Goal: Use online tool/utility

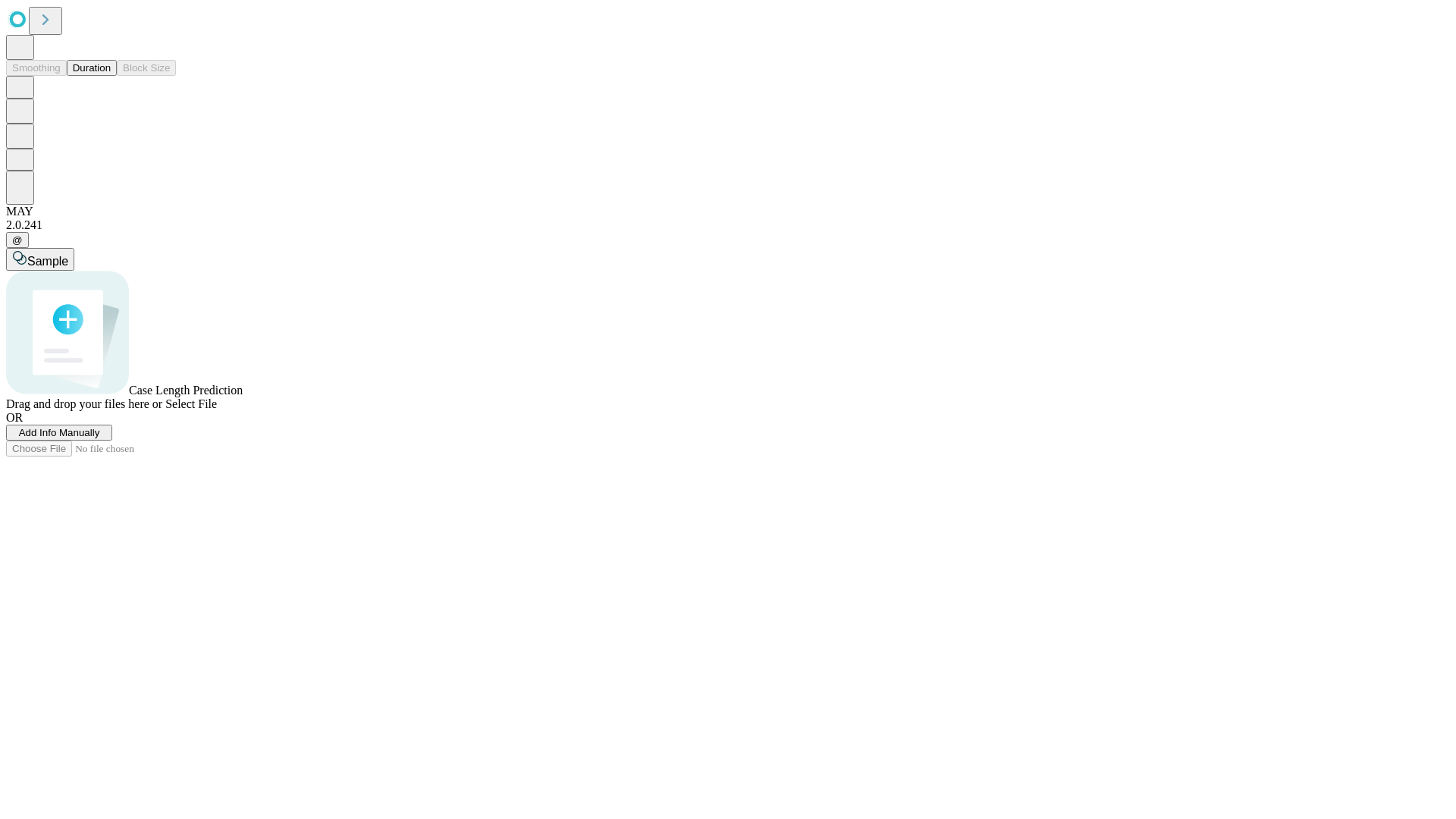
click at [101, 438] on span "Add Info Manually" at bounding box center [59, 432] width 81 height 12
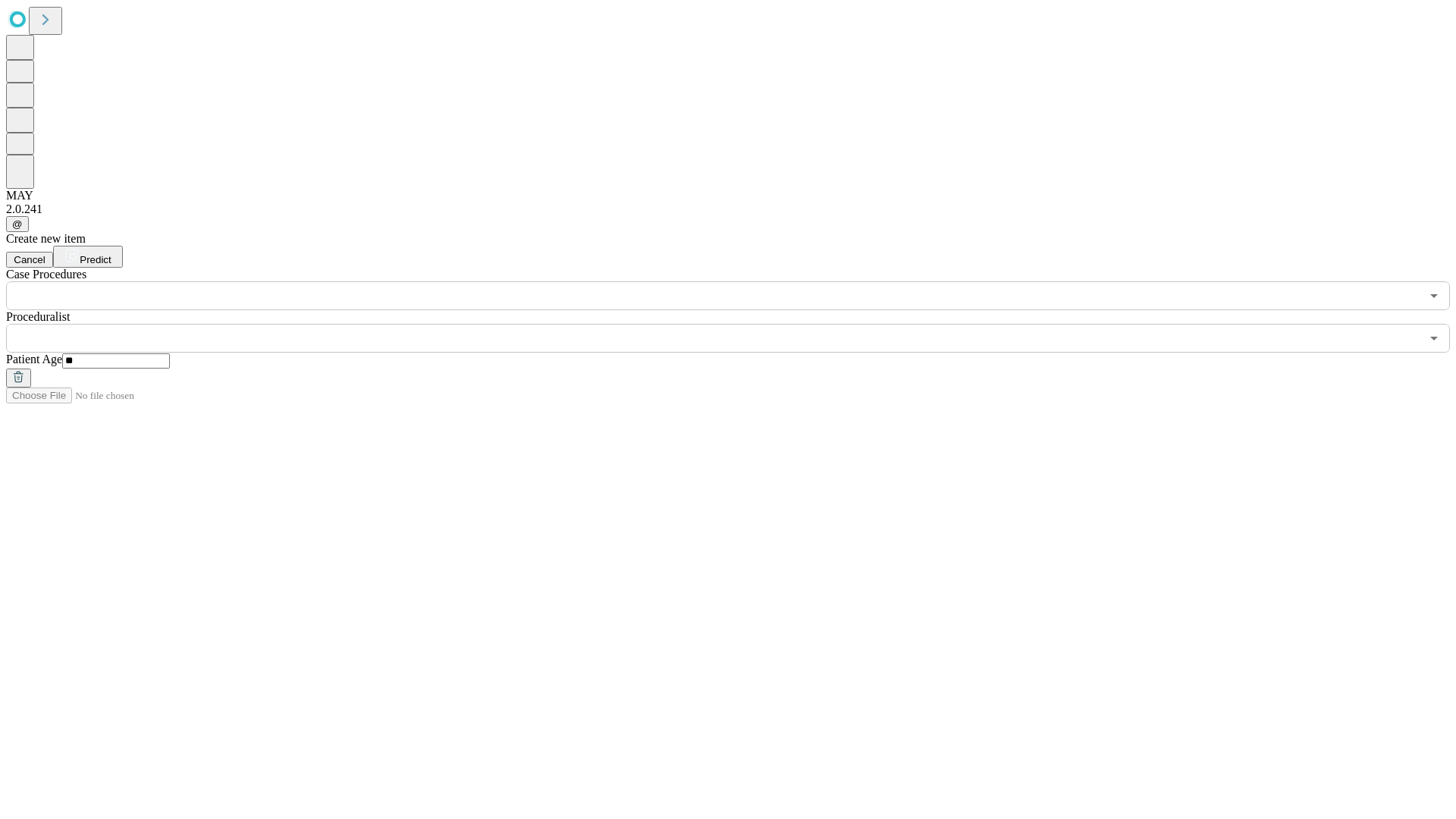
type input "**"
click at [738, 324] on input "text" at bounding box center [713, 338] width 1414 height 28
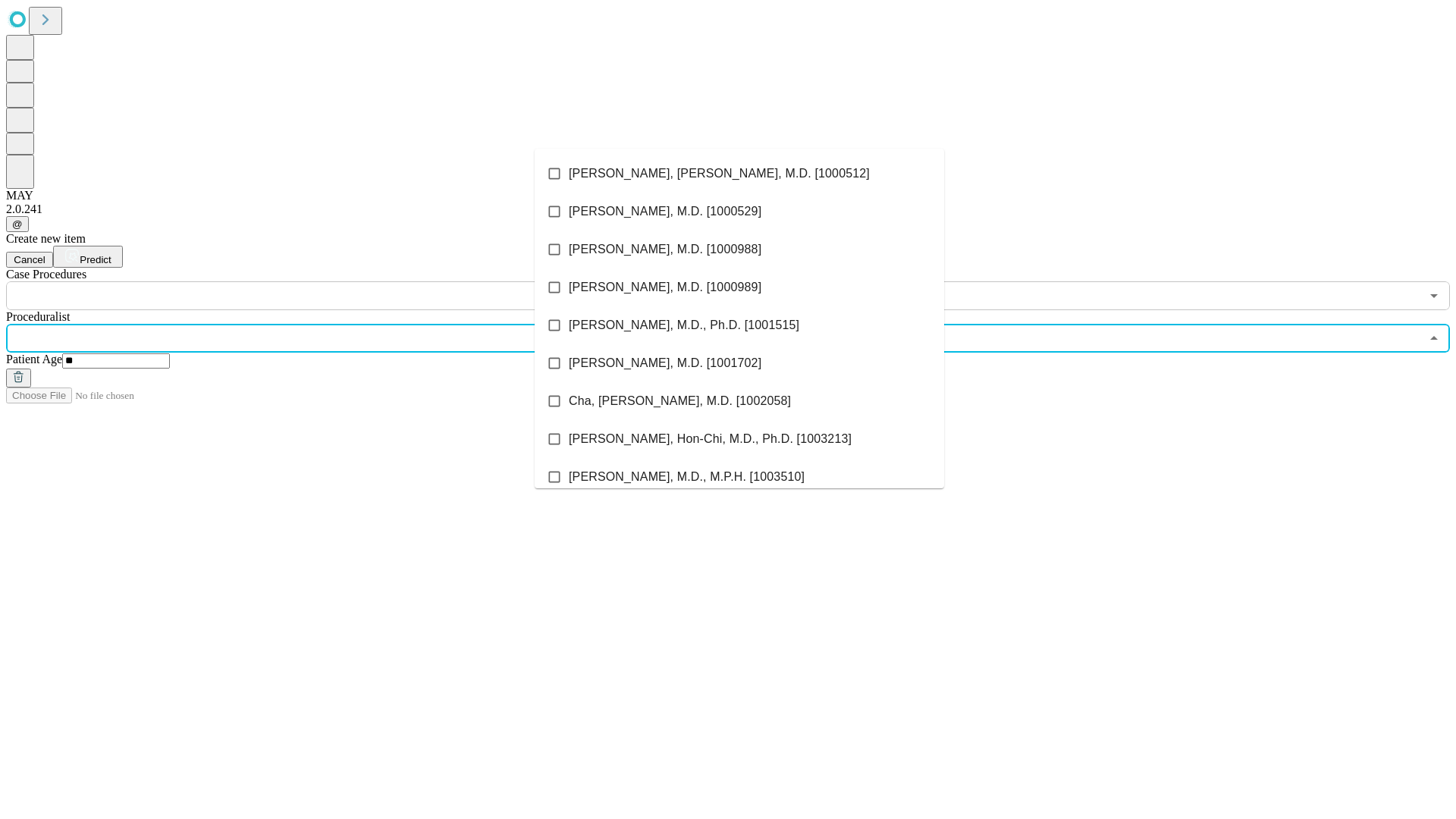
click at [739, 173] on li "[PERSON_NAME], [PERSON_NAME], M.D. [1000512]" at bounding box center [739, 173] width 409 height 38
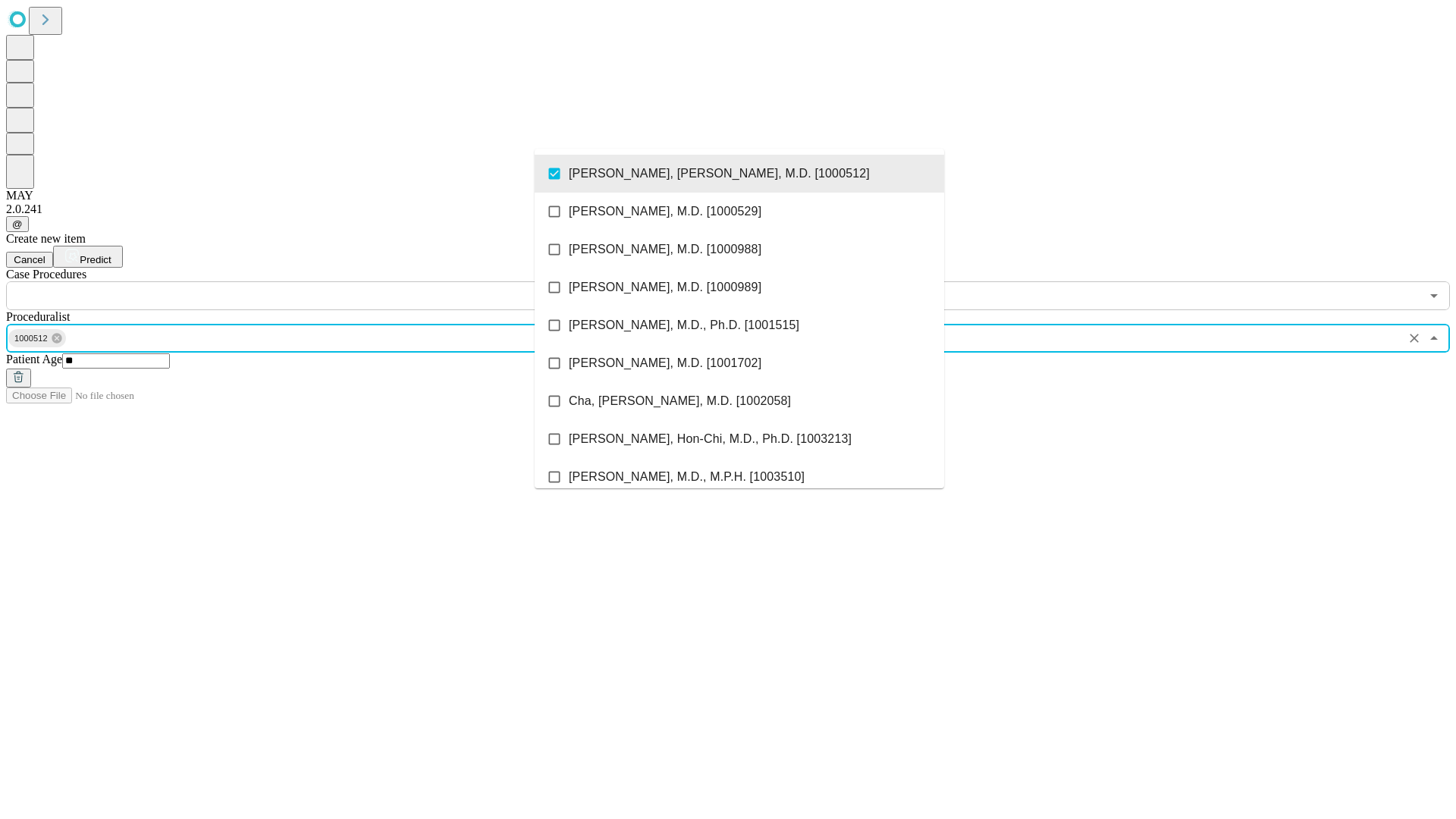
click at [318, 281] on input "text" at bounding box center [713, 295] width 1414 height 28
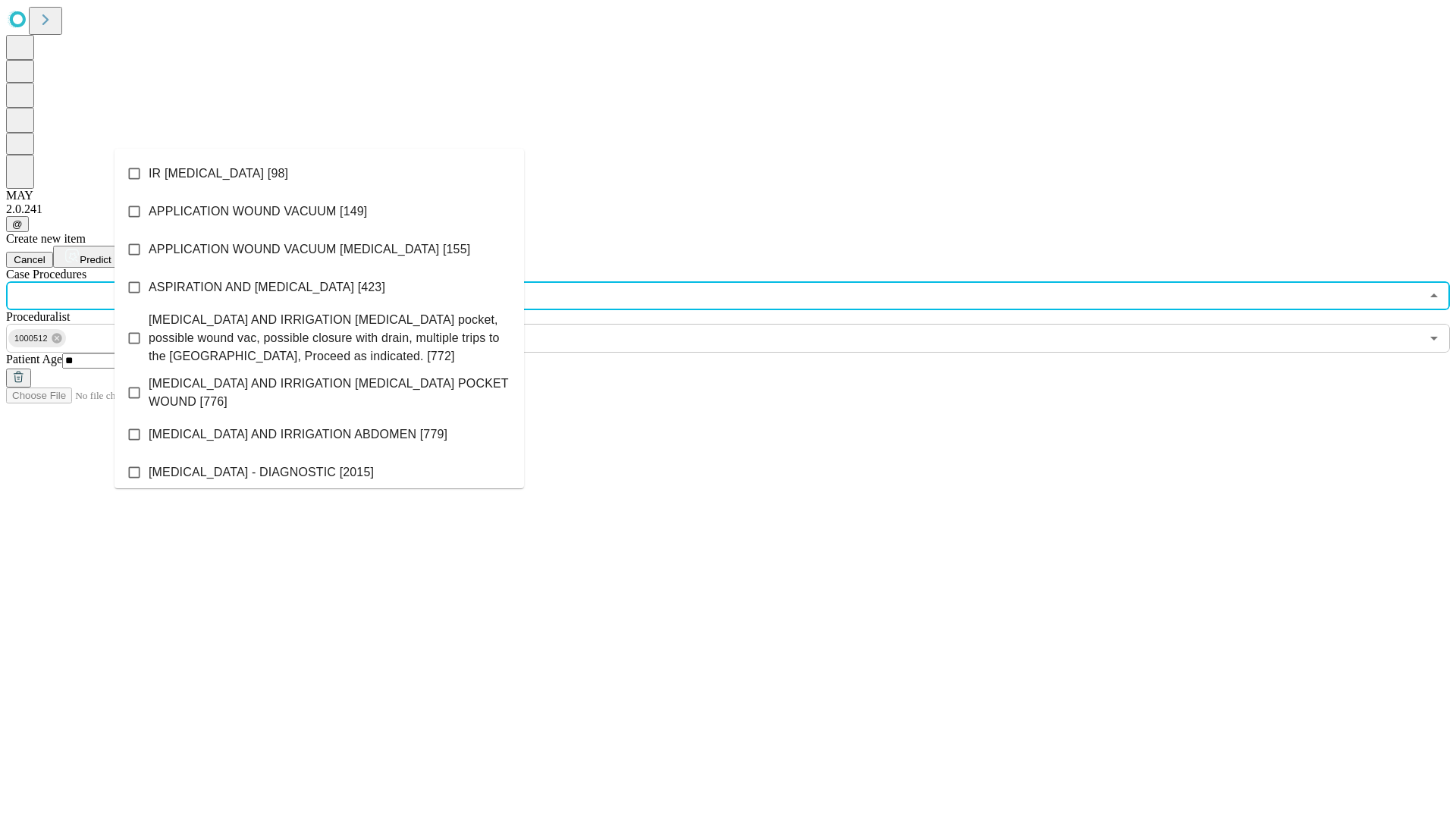
click at [319, 173] on li "IR [MEDICAL_DATA] [98]" at bounding box center [319, 173] width 409 height 38
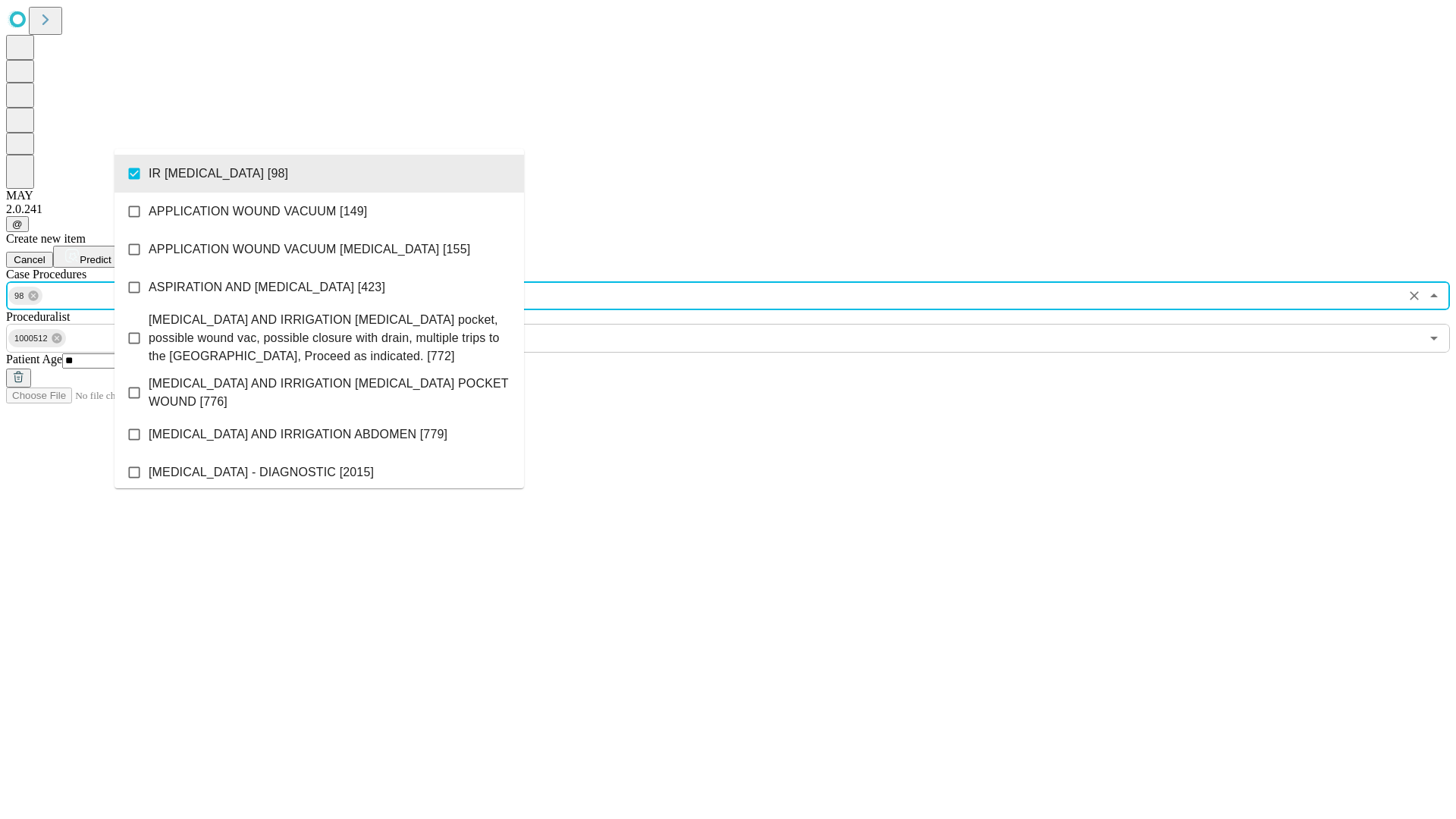
click at [110, 254] on span "Predict" at bounding box center [95, 260] width 31 height 12
